Goal: Use online tool/utility: Use online tool/utility

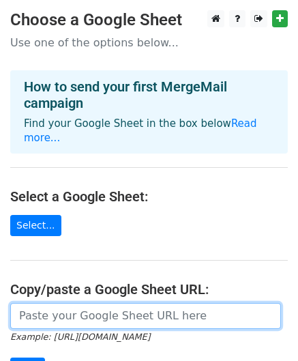
click at [122, 304] on input "url" at bounding box center [145, 316] width 271 height 26
paste input "[URL][DOMAIN_NAME]"
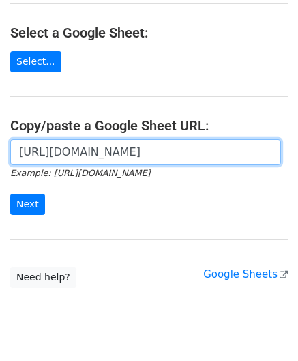
scroll to position [183, 0]
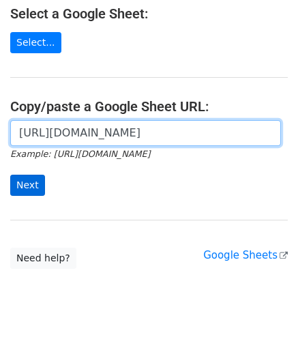
type input "[URL][DOMAIN_NAME]"
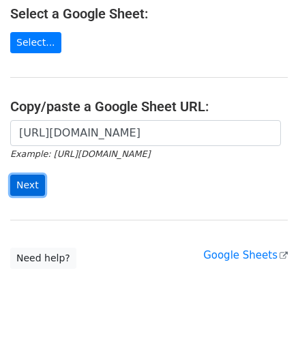
click at [27, 175] on input "Next" at bounding box center [27, 185] width 35 height 21
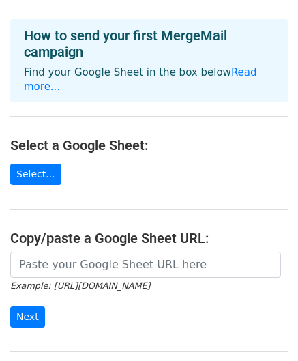
scroll to position [137, 0]
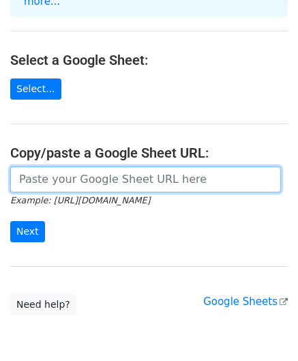
click at [190, 167] on input "url" at bounding box center [145, 180] width 271 height 26
paste input "https://docs.google.com/spreadsheets/d/1V1qM-19Sbl925G6g95I8VUAh_b1inRpNBqsxuDV…"
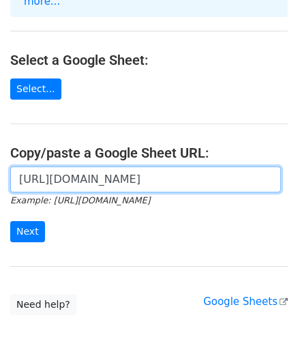
scroll to position [0, 298]
type input "https://docs.google.com/spreadsheets/d/1V1qM-19Sbl925G6g95I8VUAh_b1inRpNBqsxuDV…"
click at [10, 221] on input "Next" at bounding box center [27, 231] width 35 height 21
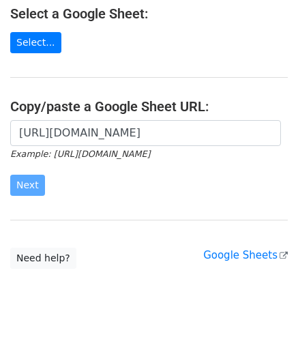
scroll to position [139, 0]
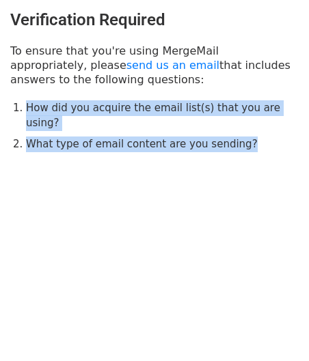
drag, startPoint x: 257, startPoint y: 132, endPoint x: 20, endPoint y: 102, distance: 238.7
click at [26, 102] on ol "How did you acquire the email list(s) that you are using? What type of email co…" at bounding box center [162, 126] width 272 height 52
copy ol "How did you acquire the email list(s) that you are using? What type of email co…"
click at [126, 63] on link "send us an email" at bounding box center [172, 65] width 93 height 13
click at [126, 65] on link "send us an email" at bounding box center [172, 65] width 93 height 13
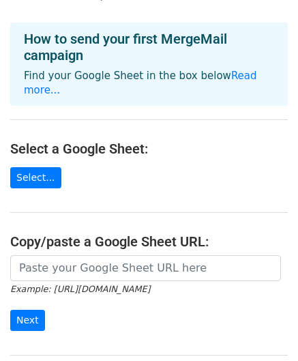
scroll to position [68, 0]
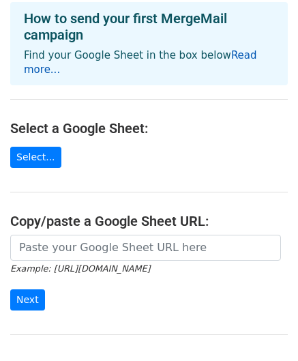
click at [229, 55] on link "Read more..." at bounding box center [140, 62] width 233 height 27
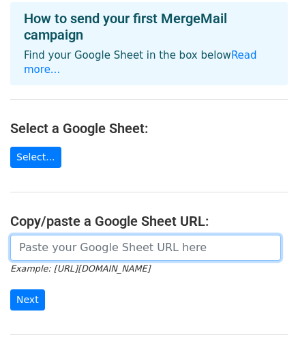
click at [132, 242] on input "url" at bounding box center [145, 248] width 271 height 26
paste input "How did you acquire the email list(s) that you are using? What type of email co…"
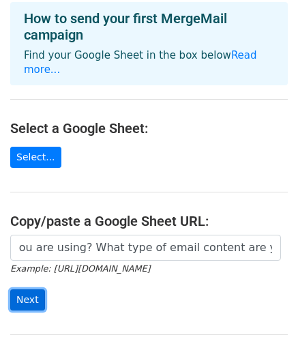
click at [25, 289] on input "Next" at bounding box center [27, 299] width 35 height 21
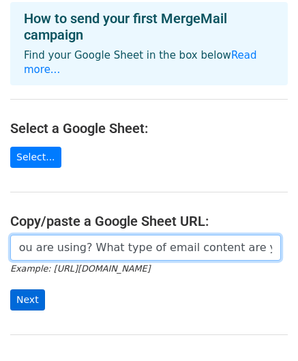
scroll to position [0, 236]
type input "How did you acquire the email list(s) that you are using? What type of email co…"
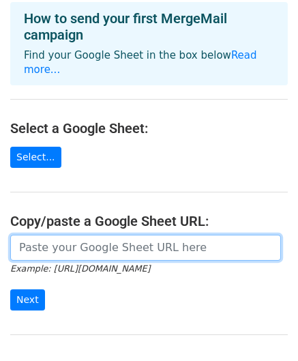
scroll to position [0, 0]
paste input "https://docs.google.com/spreadsheets/d/1V1qM-19Sbl925G6g95I8VUAh_b1inRpNBqsxuDV…"
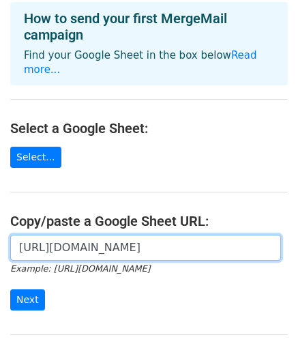
scroll to position [0, 298]
type input "[URL][DOMAIN_NAME]"
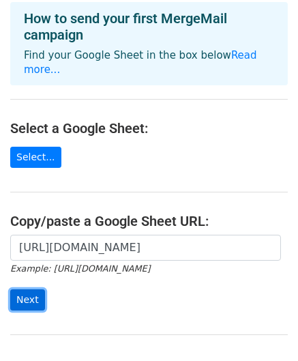
click at [34, 289] on input "Next" at bounding box center [27, 299] width 35 height 21
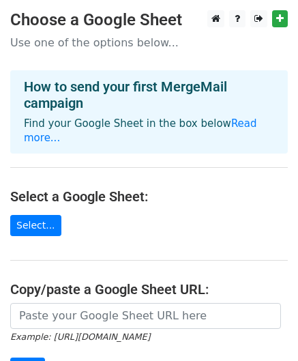
click at [38, 222] on main "Choose a Google Sheet Use one of the options below... How to send your first Me…" at bounding box center [149, 231] width 298 height 442
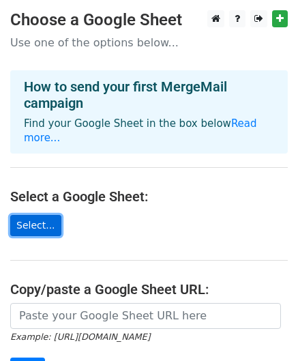
click at [38, 216] on link "Select..." at bounding box center [35, 225] width 51 height 21
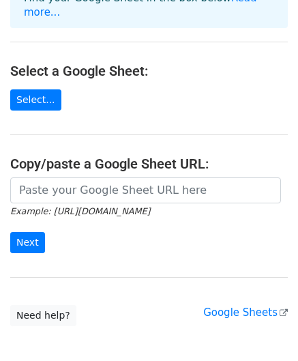
scroll to position [46, 0]
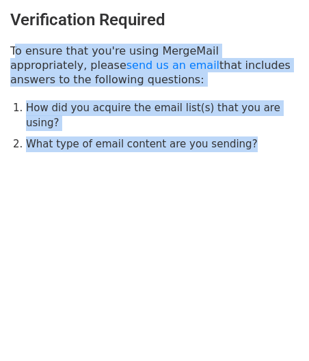
drag, startPoint x: 232, startPoint y: 128, endPoint x: 11, endPoint y: 52, distance: 234.0
click at [11, 52] on div "Verification Required To ensure that you're using MergeMail appropriately, plea…" at bounding box center [154, 81] width 309 height 162
copy div "To ensure that you're using MergeMail appropriately, please send us an email th…"
click at [126, 69] on link "send us an email" at bounding box center [172, 65] width 93 height 13
click at [206, 163] on body "Verification Required To ensure that you're using MergeMail appropriately, plea…" at bounding box center [154, 108] width 309 height 217
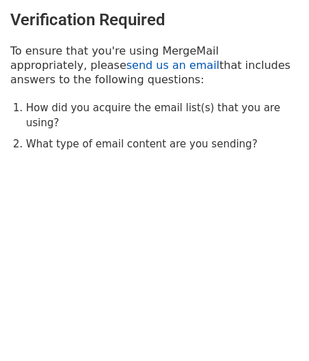
click at [126, 68] on link "send us an email" at bounding box center [172, 65] width 93 height 13
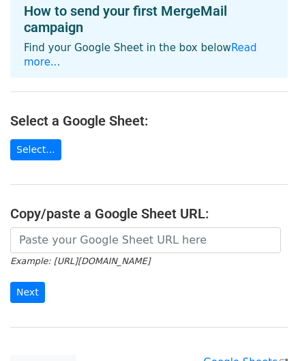
scroll to position [137, 0]
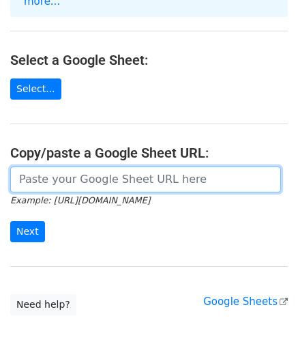
click at [156, 169] on input "url" at bounding box center [145, 180] width 271 height 26
paste input "[URL][DOMAIN_NAME]"
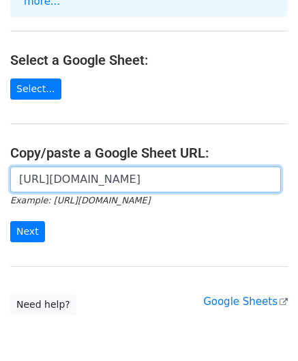
scroll to position [0, 298]
type input "https://docs.google.com/spreadsheets/d/1V1qM-19Sbl925G6g95I8VUAh_b1inRpNBqsxuDV…"
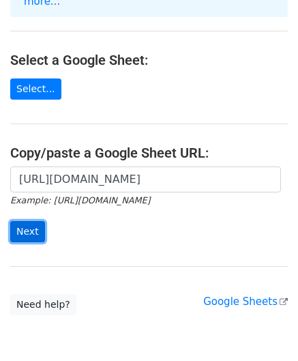
scroll to position [0, 0]
click at [33, 221] on input "Next" at bounding box center [27, 231] width 35 height 21
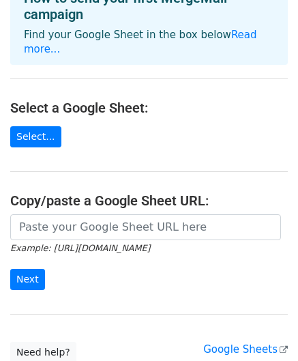
scroll to position [68, 0]
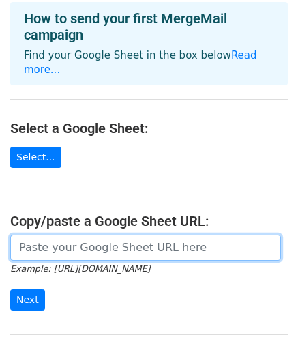
click at [156, 235] on input "url" at bounding box center [145, 248] width 271 height 26
paste input "https://docs.google.com/spreadsheets/d/1V1qM-19Sbl925G6g95I8VUAh_b1inRpNBqsxuDV…"
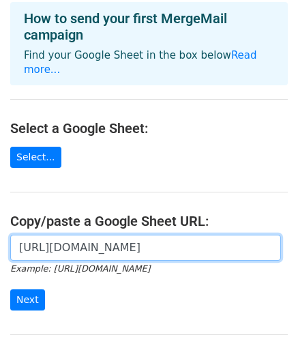
scroll to position [0, 298]
type input "https://docs.google.com/spreadsheets/d/1V1qM-19Sbl925G6g95I8VUAh_b1inRpNBqsxuDV…"
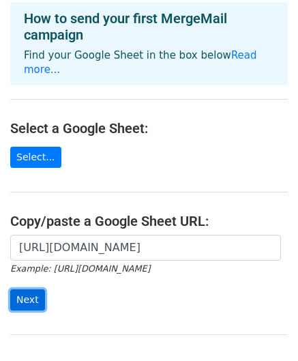
click at [30, 289] on input "Next" at bounding box center [27, 299] width 35 height 21
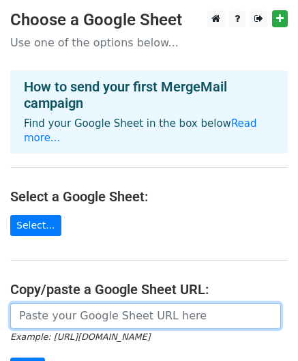
click at [81, 303] on input "url" at bounding box center [145, 316] width 271 height 26
paste input "https://docs.google.com/spreadsheets/d/1V1qM-19Sbl925G6g95I8VUAh_b1inRpNBqsxuDV…"
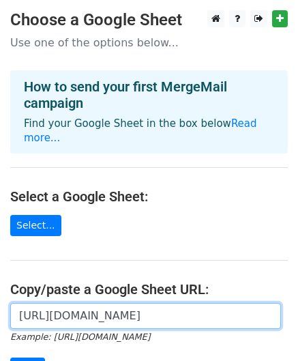
scroll to position [0, 298]
type input "https://docs.google.com/spreadsheets/d/1V1qM-19Sbl925G6g95I8VUAh_b1inRpNBqsxuDV…"
click at [10, 358] on input "Next" at bounding box center [27, 368] width 35 height 21
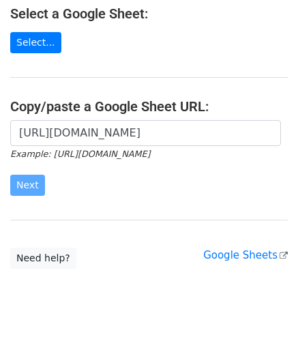
scroll to position [0, 0]
